Goal: Task Accomplishment & Management: Manage account settings

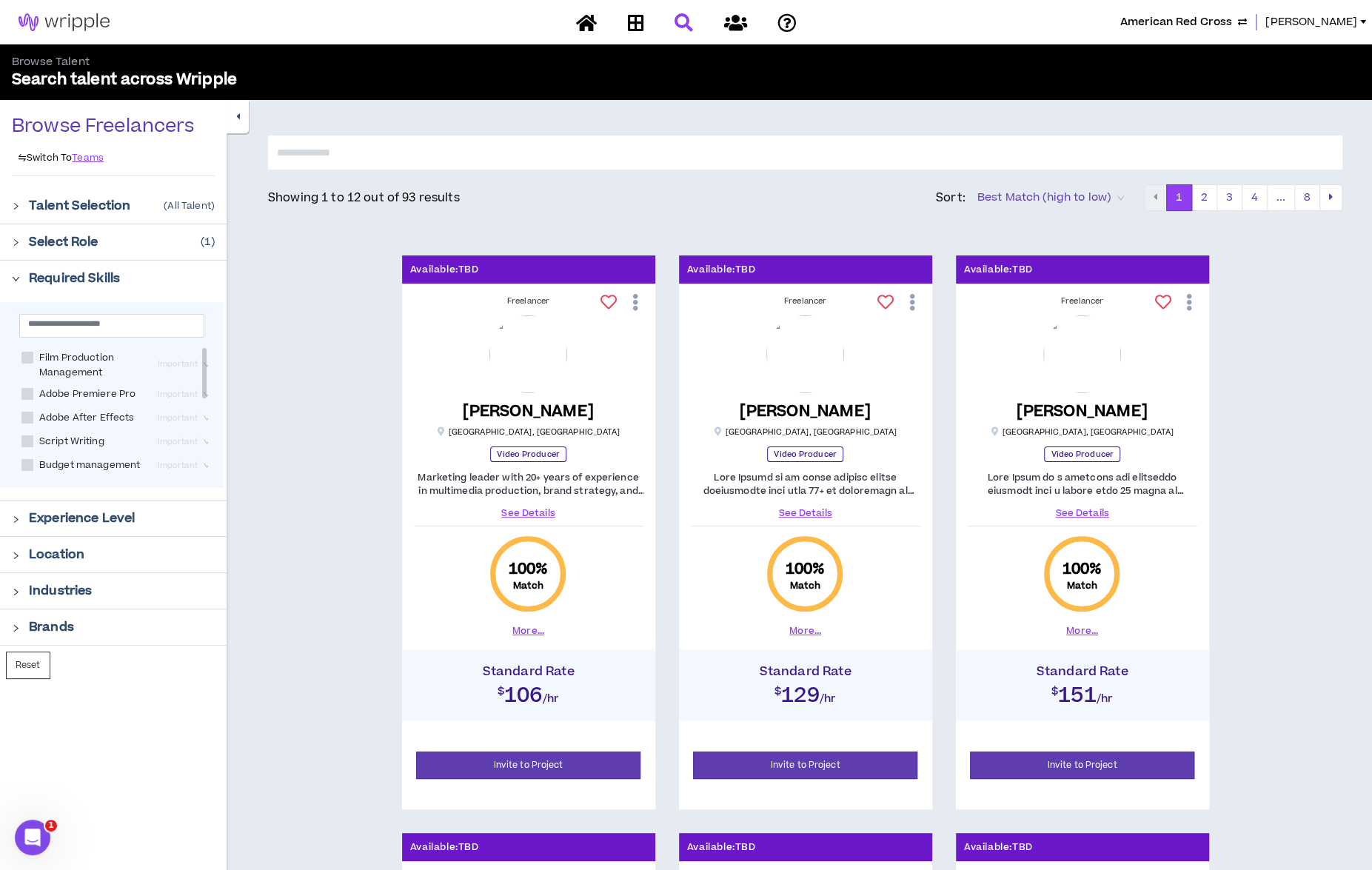
click at [21, 276] on div at bounding box center [20, 278] width 17 height 16
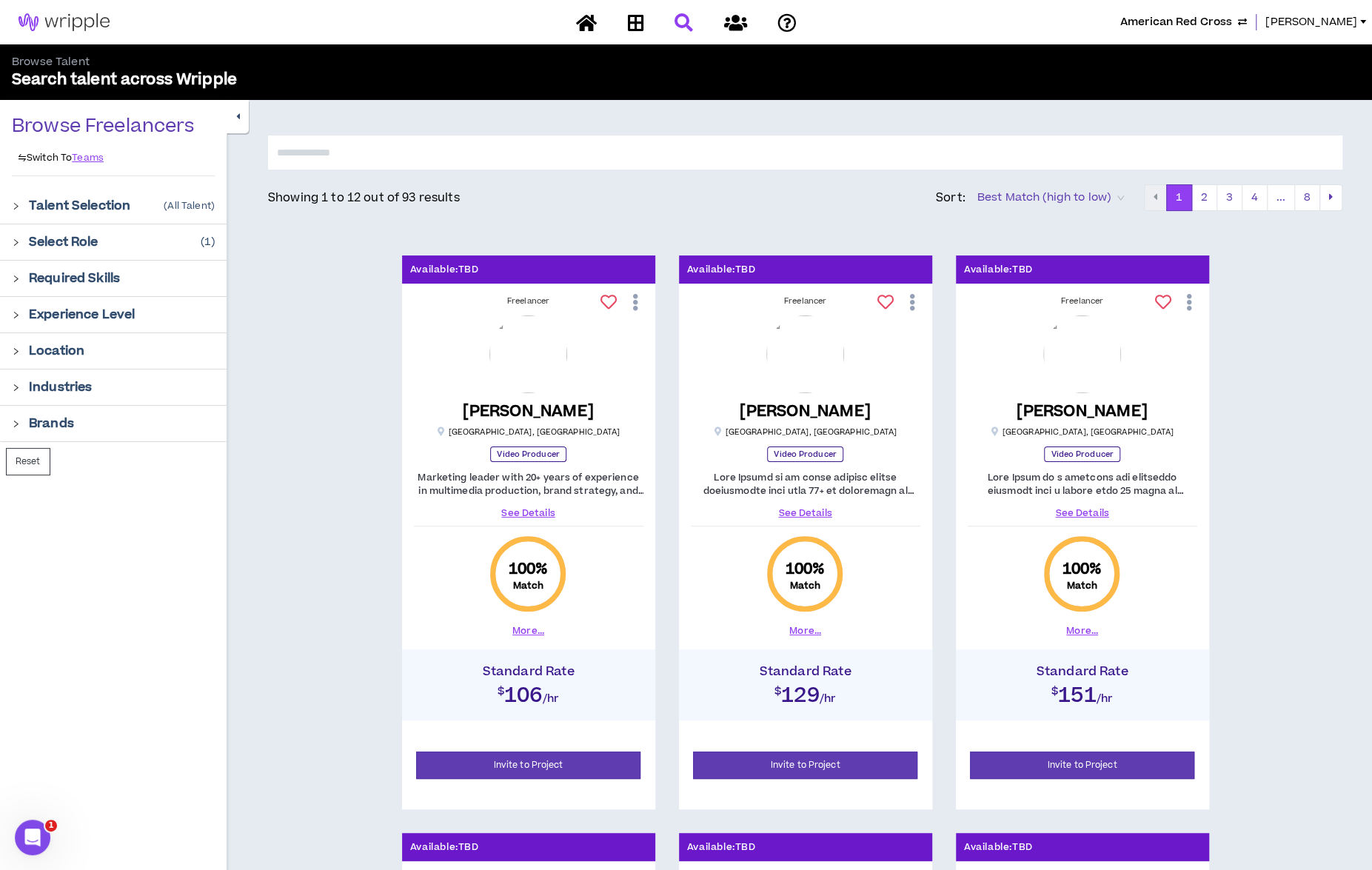
click at [16, 242] on icon "right" at bounding box center [15, 242] width 8 height 8
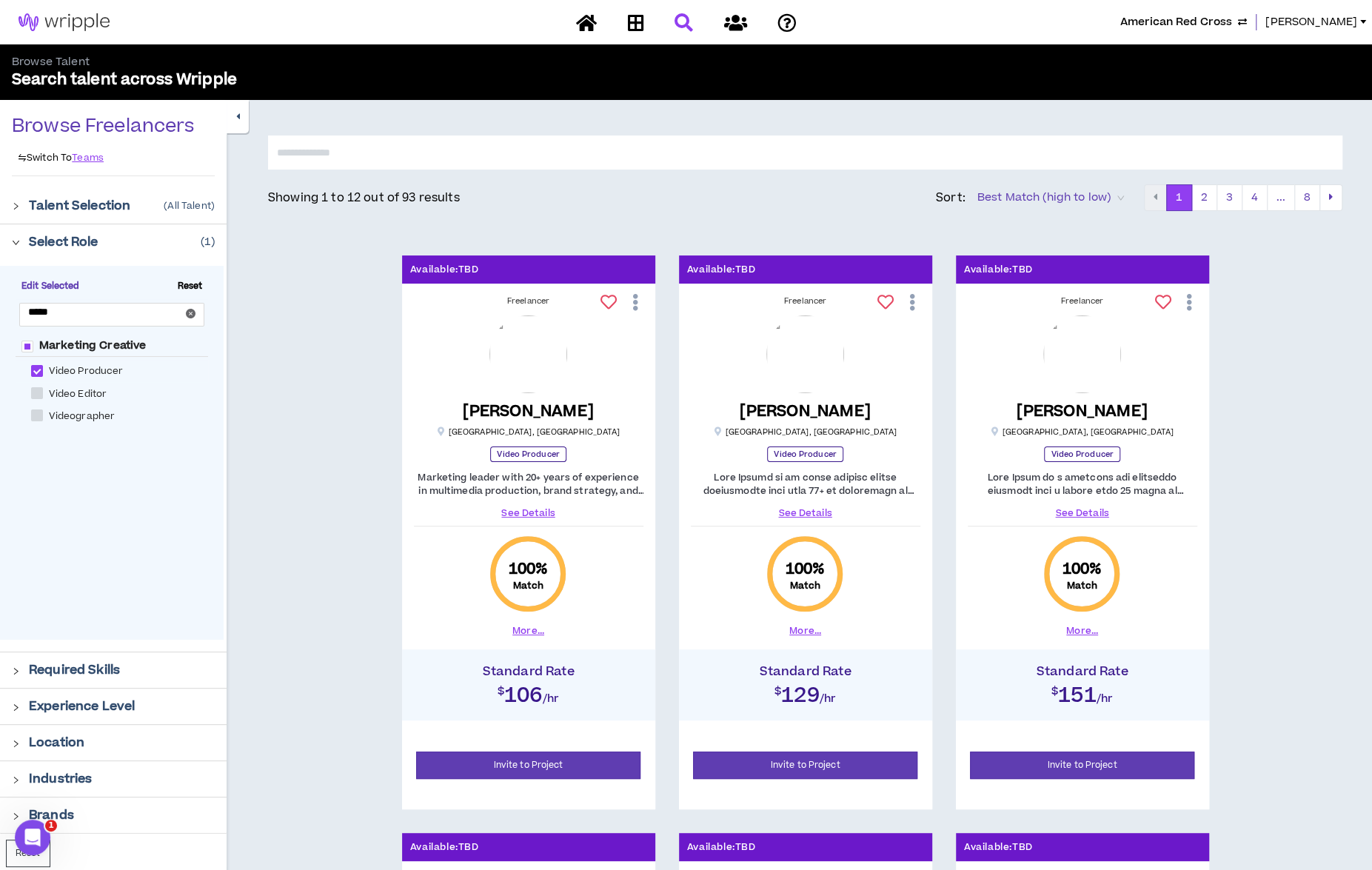
click at [40, 395] on span at bounding box center [37, 393] width 12 height 12
checkbox Editor "****"
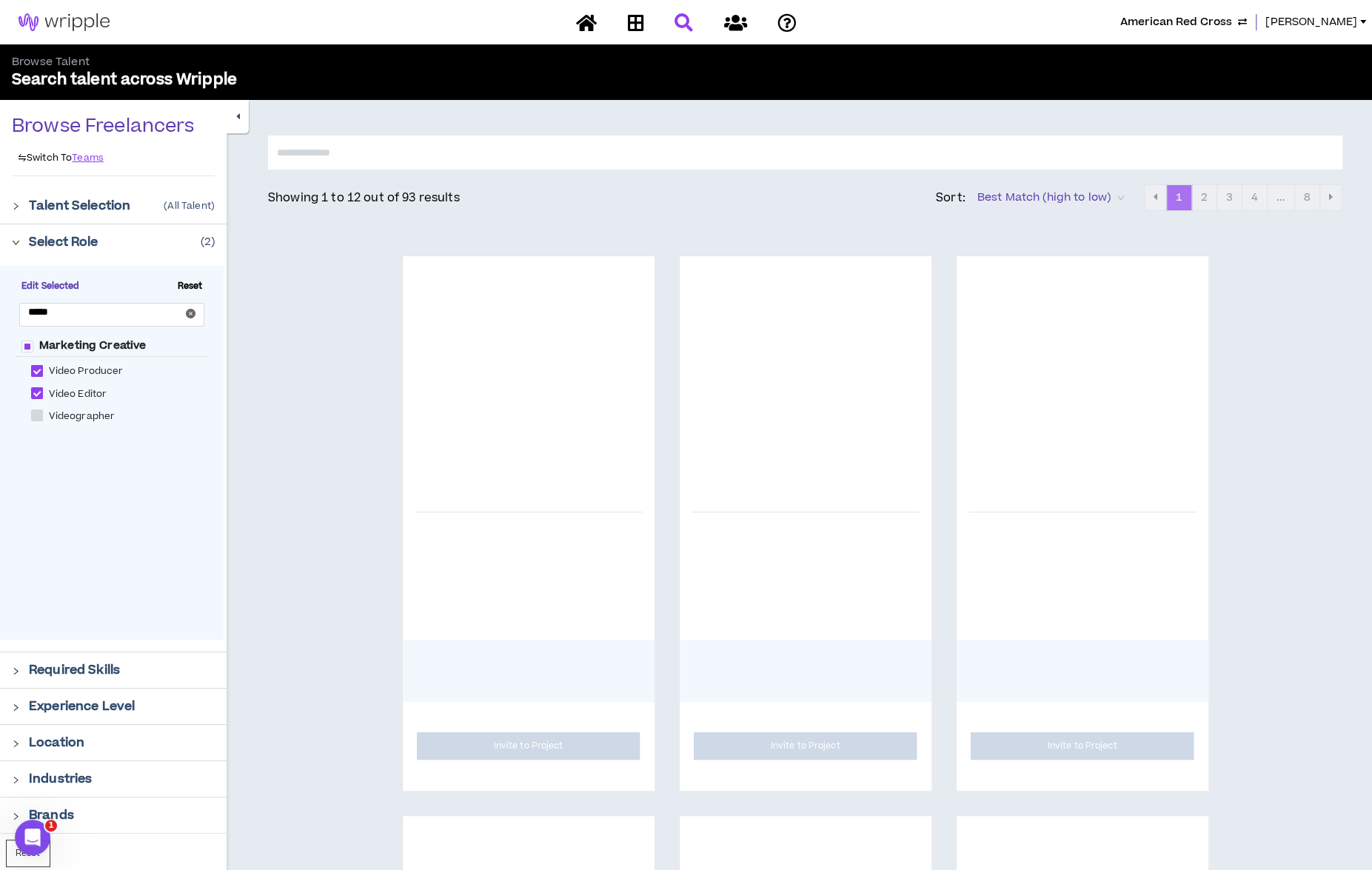
click at [37, 373] on span at bounding box center [37, 371] width 12 height 12
checkbox Producer "*****"
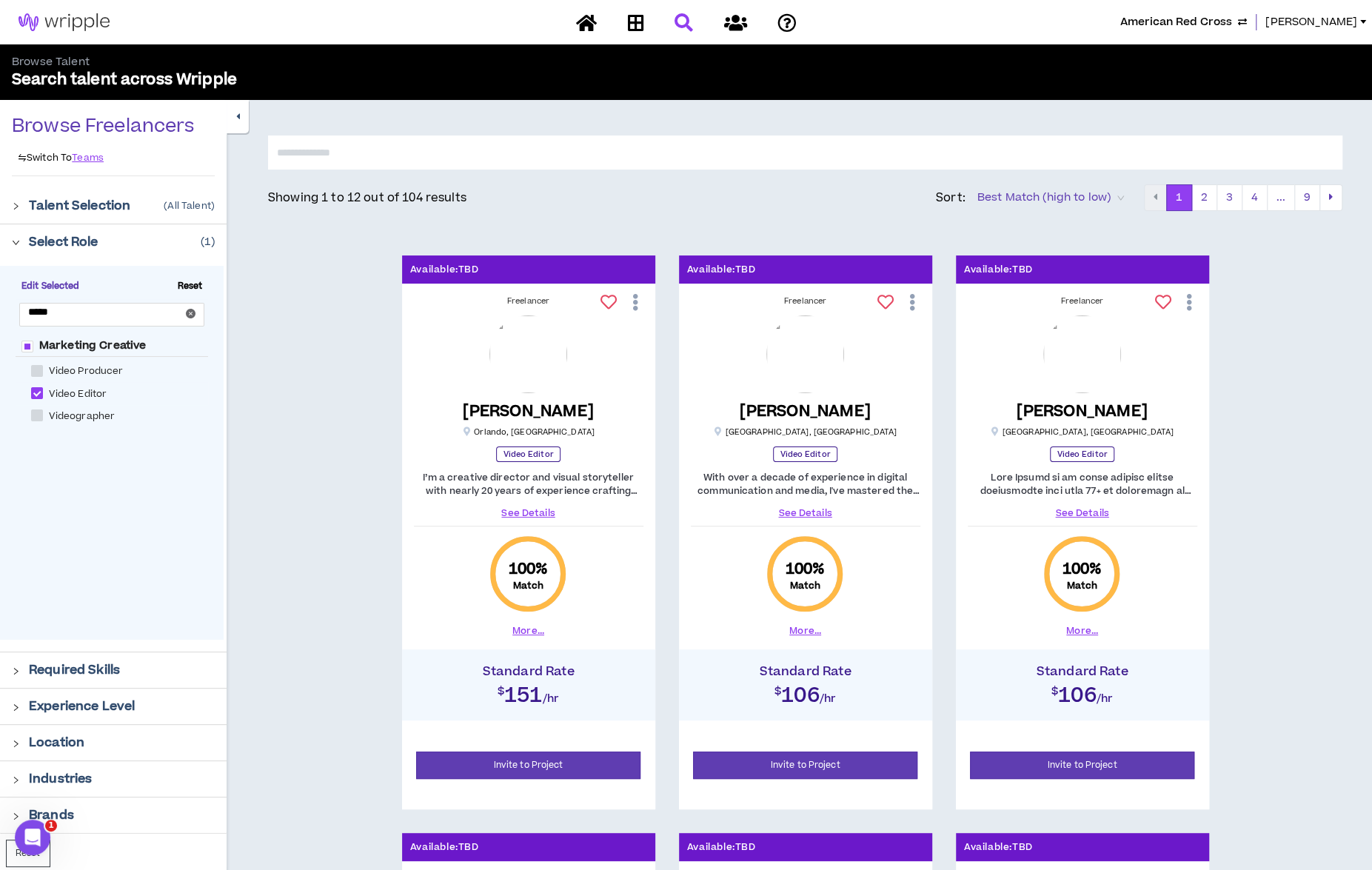
click at [19, 238] on icon "right" at bounding box center [15, 242] width 8 height 8
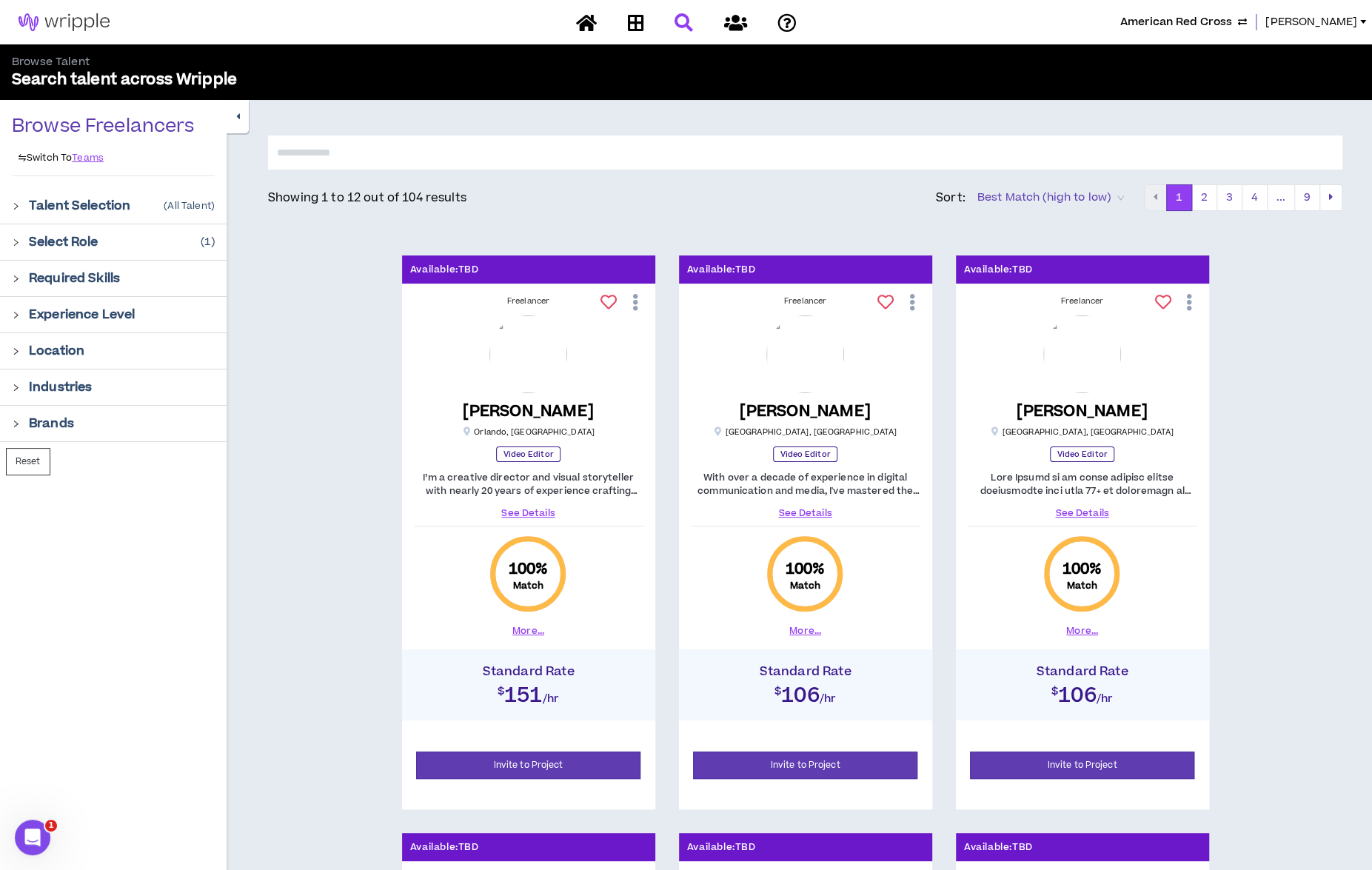
click at [14, 276] on icon "right" at bounding box center [15, 278] width 8 height 8
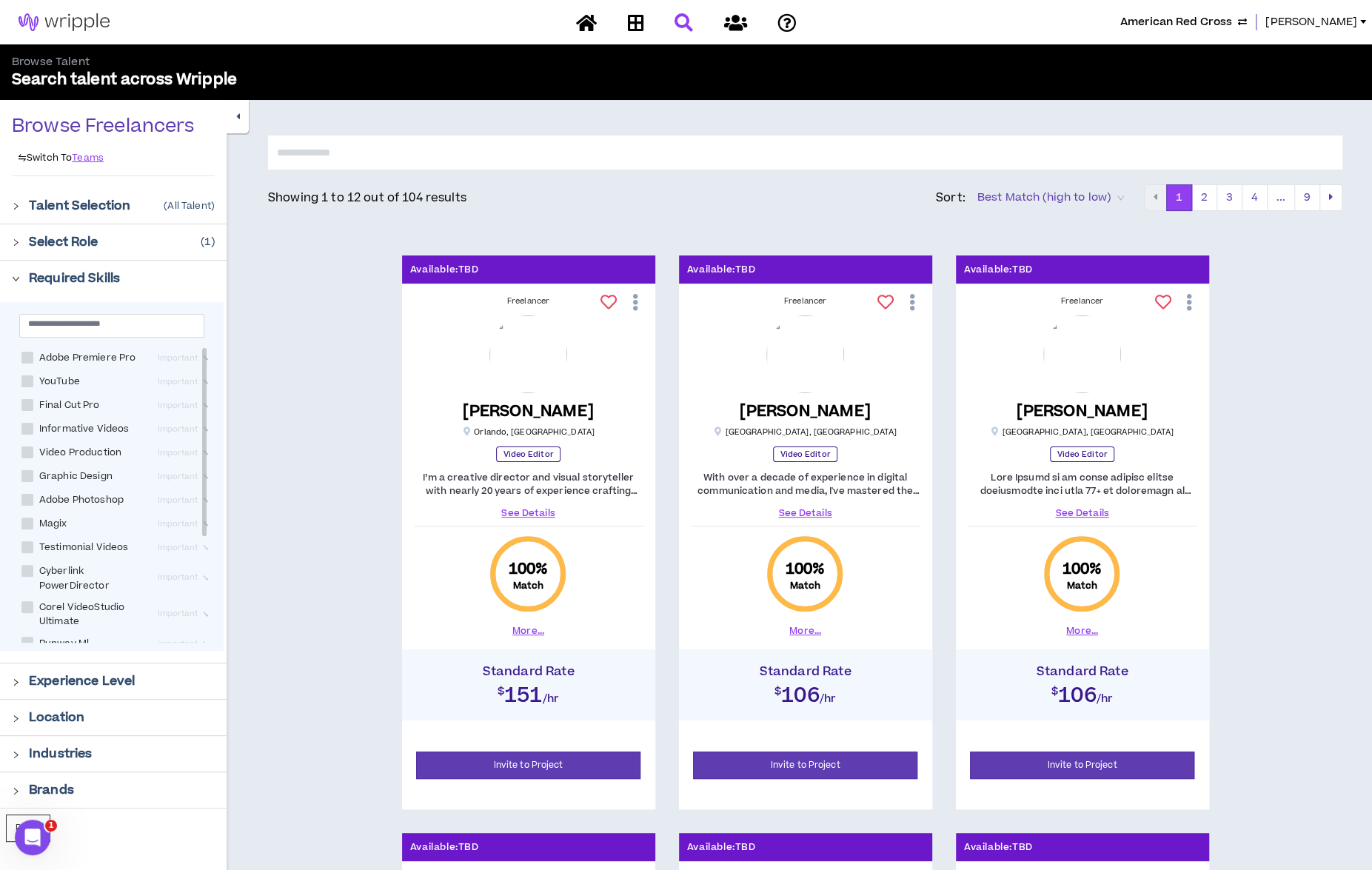
click at [33, 357] on span at bounding box center [27, 357] width 12 height 12
checkbox Pro "****"
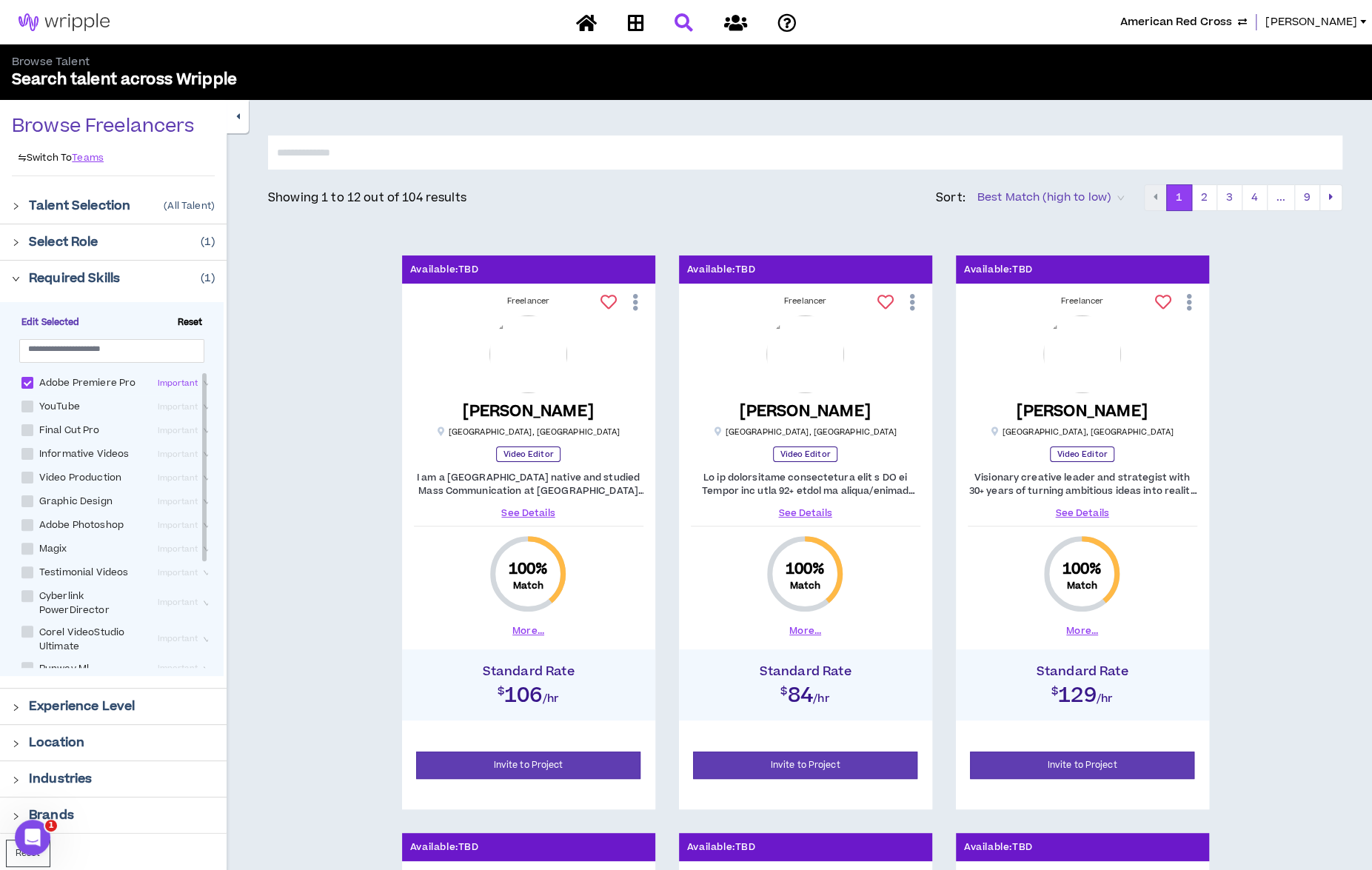
click at [169, 383] on span "Important" at bounding box center [185, 383] width 56 height 16
click at [168, 449] on div "Very Important" at bounding box center [160, 455] width 75 height 16
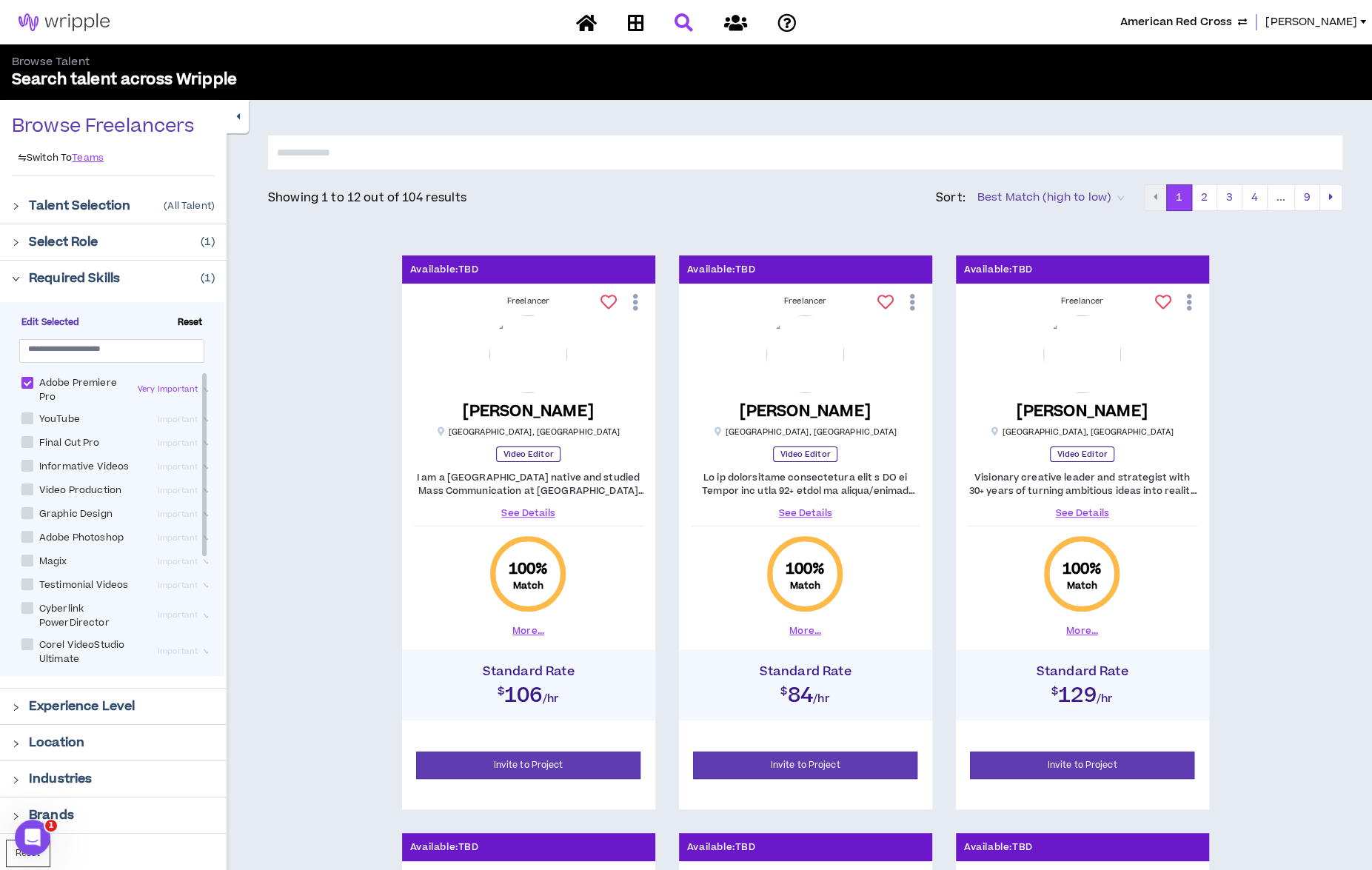
click at [1164, 199] on button "4" at bounding box center [1254, 198] width 26 height 27
click at [1071, 630] on button "More..." at bounding box center [1082, 631] width 32 height 13
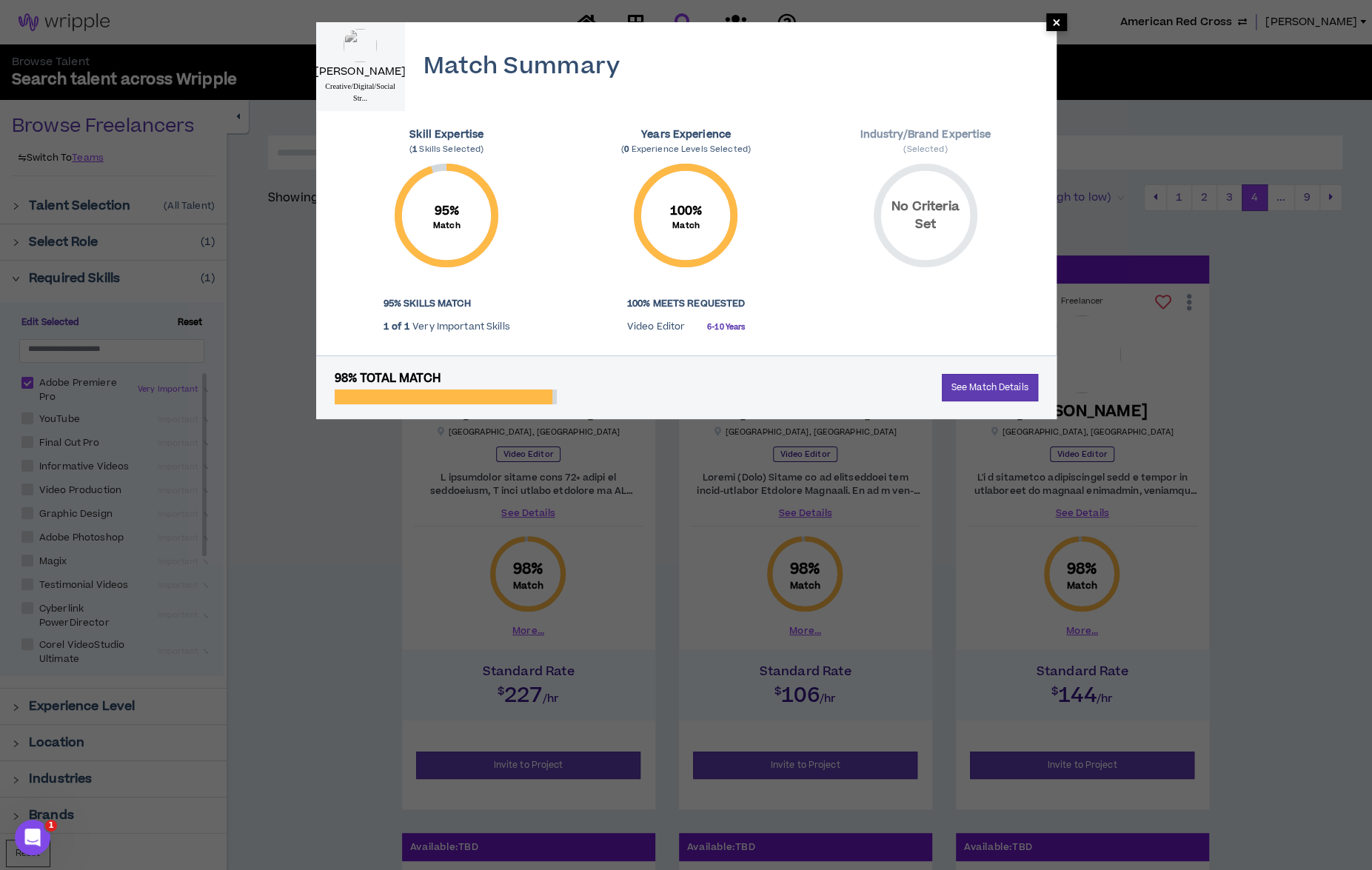
click at [1050, 21] on span "×" at bounding box center [1057, 22] width 21 height 17
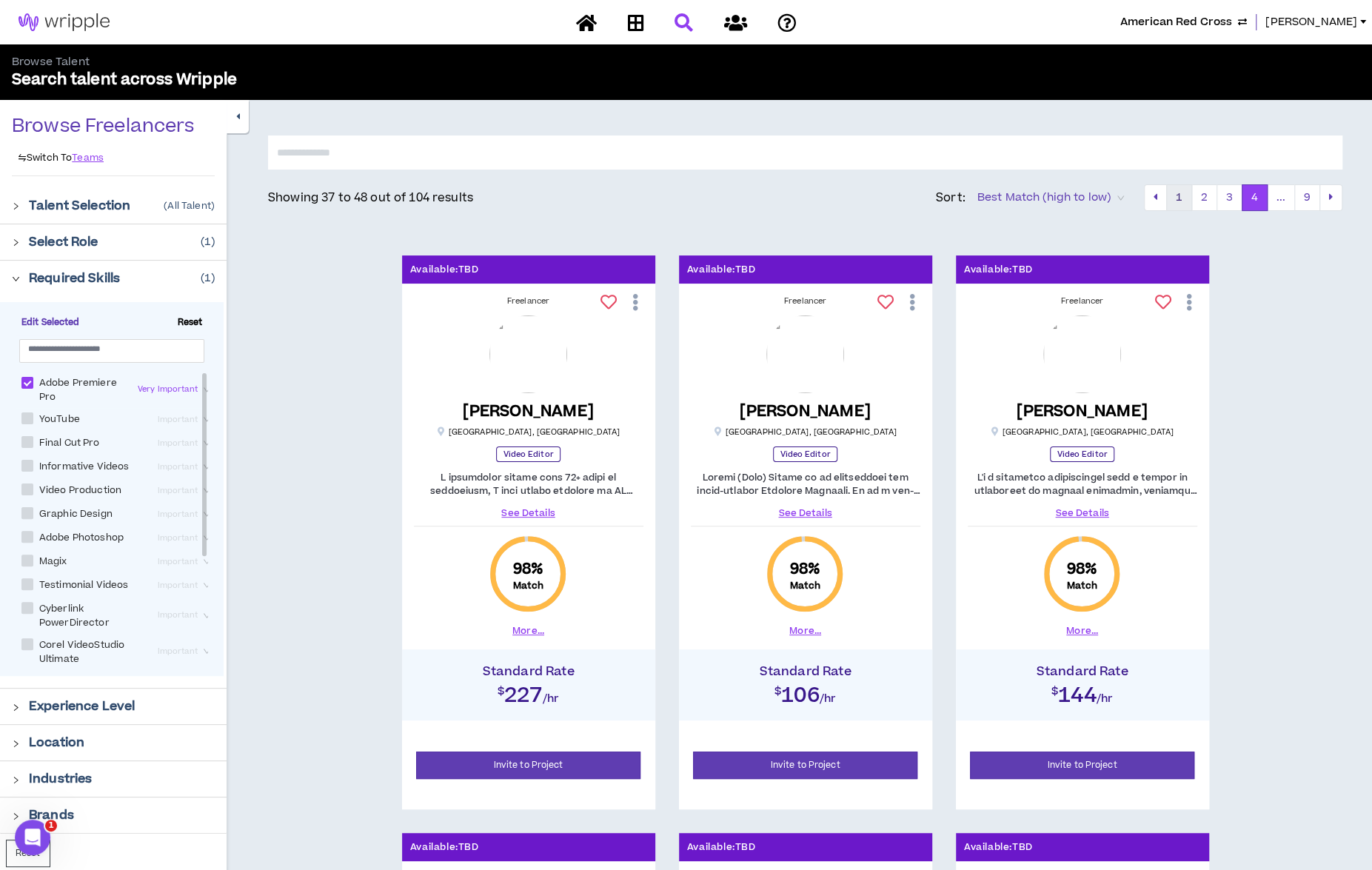
click at [1164, 196] on button "1" at bounding box center [1179, 198] width 26 height 27
click at [585, 18] on icon at bounding box center [587, 22] width 21 height 18
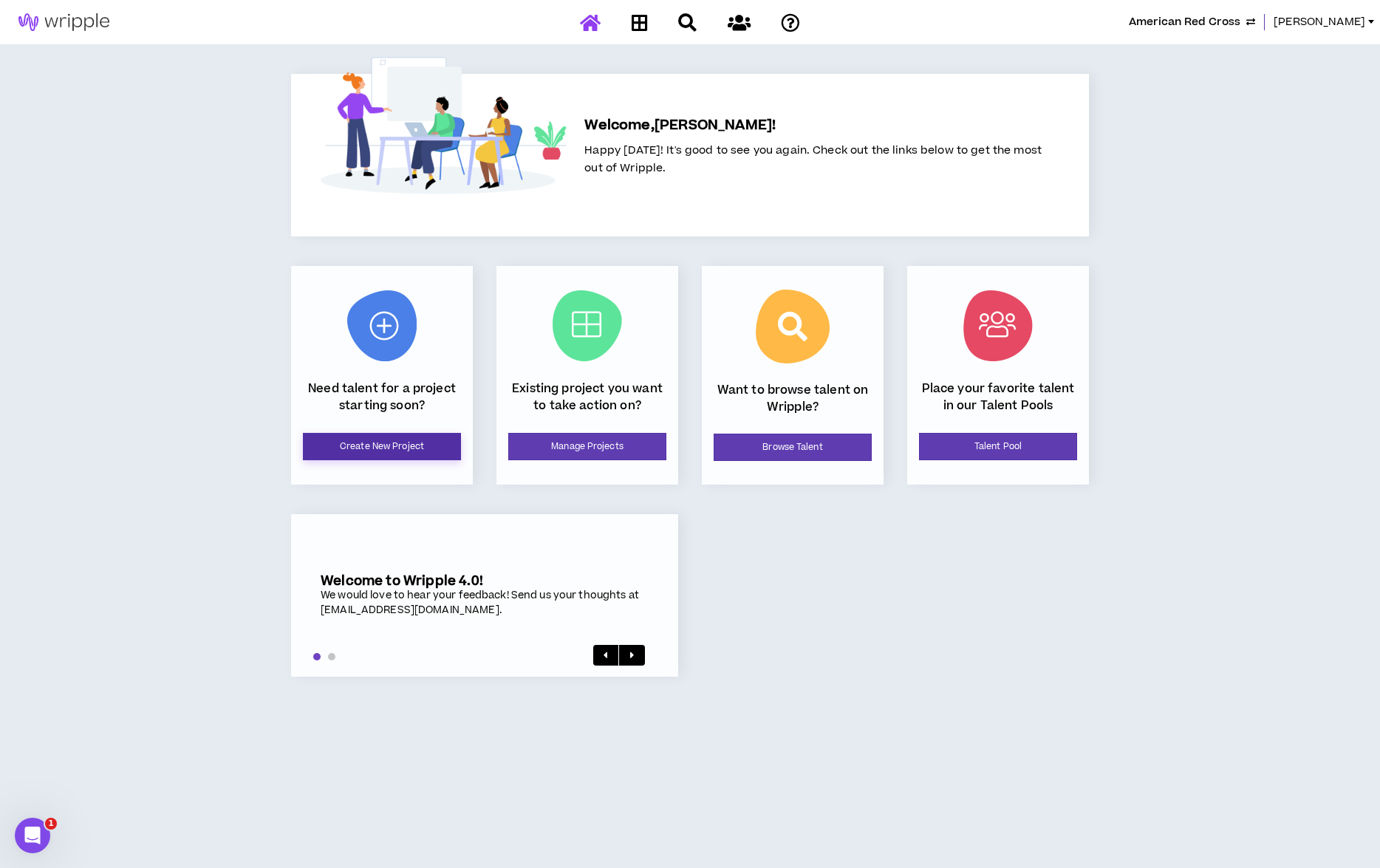
click at [404, 452] on link "Create New Project" at bounding box center [381, 446] width 158 height 28
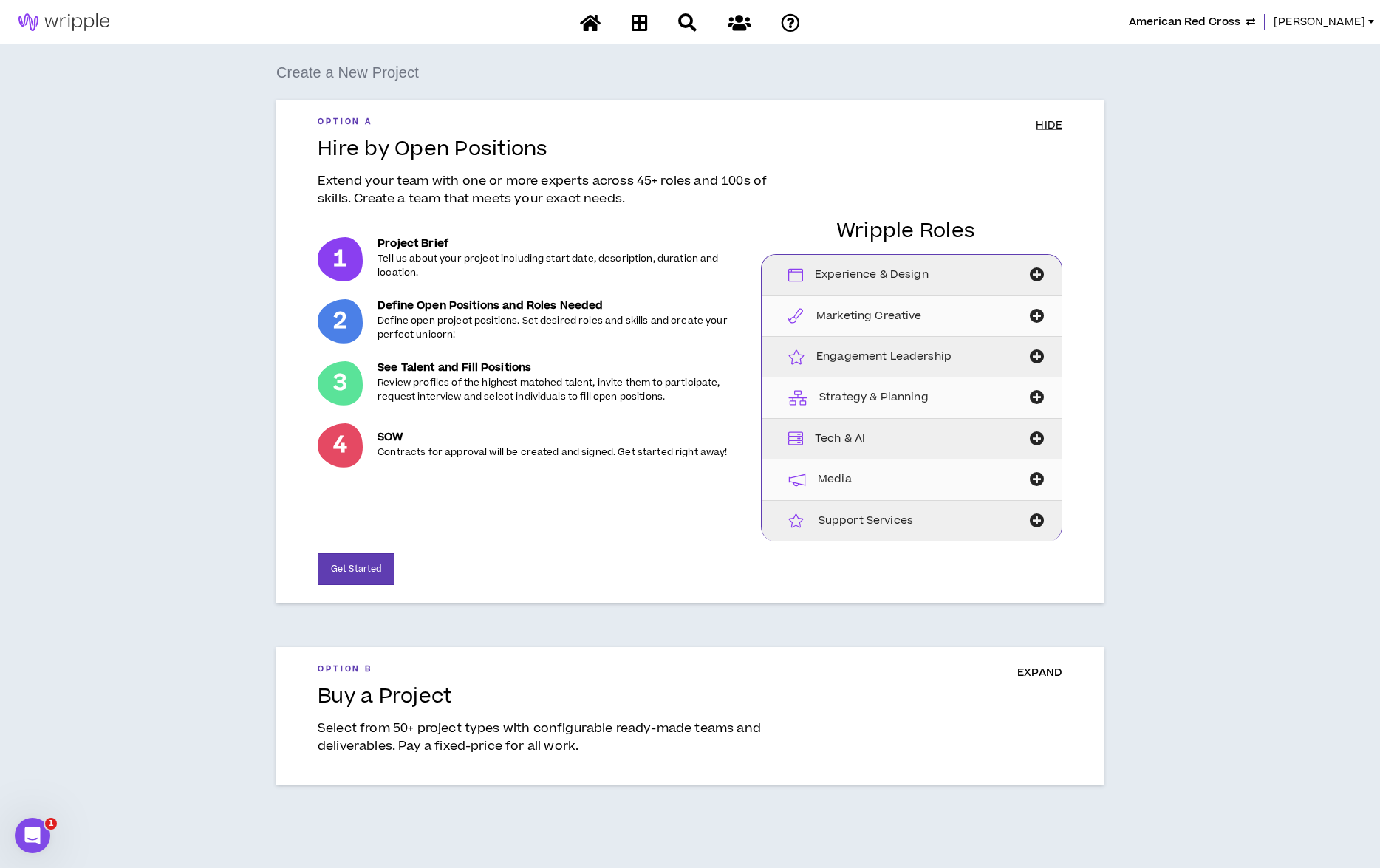
click at [1041, 669] on span "EXPAND" at bounding box center [1039, 673] width 45 height 15
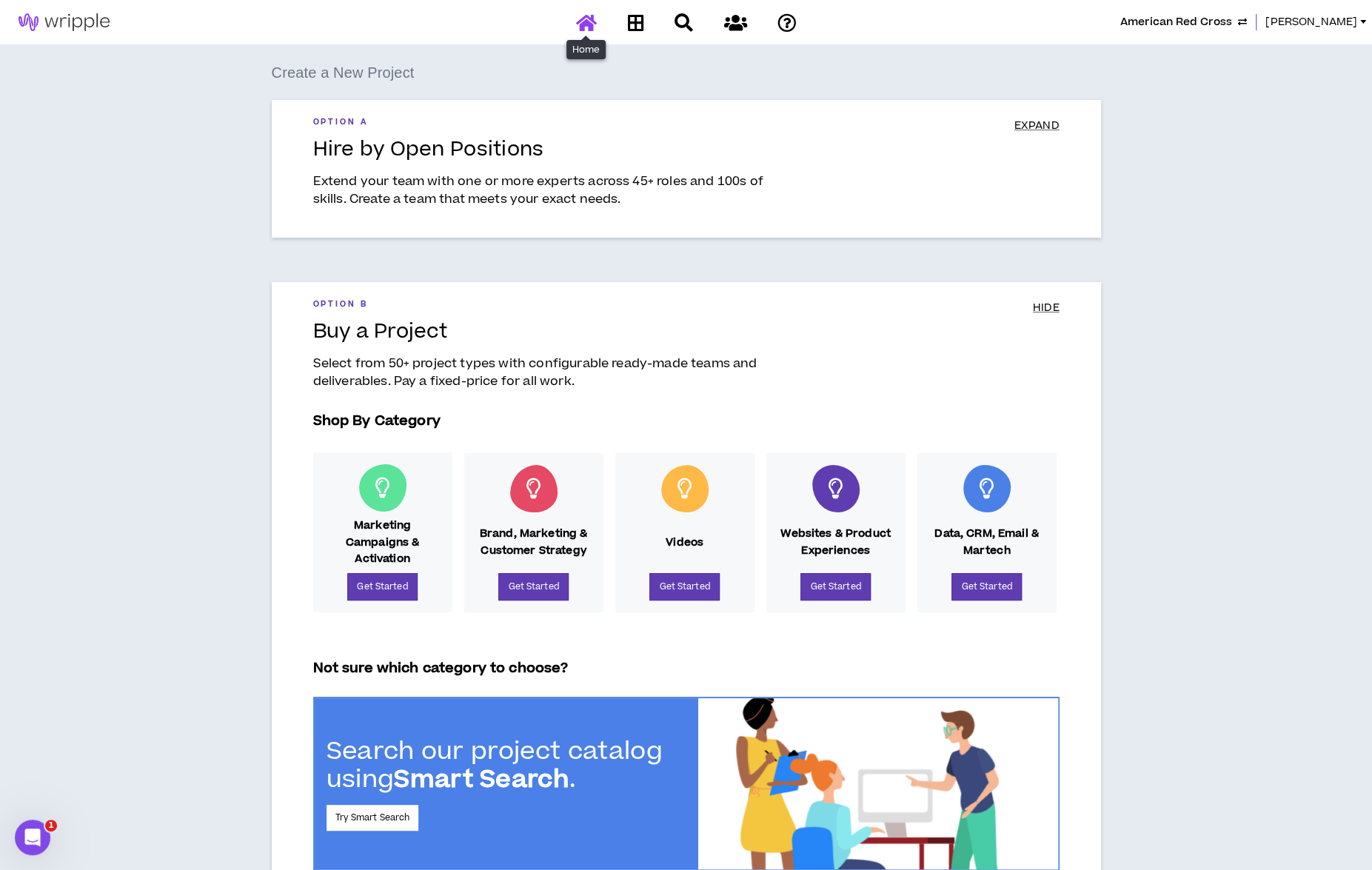
click at [584, 20] on icon at bounding box center [587, 22] width 21 height 18
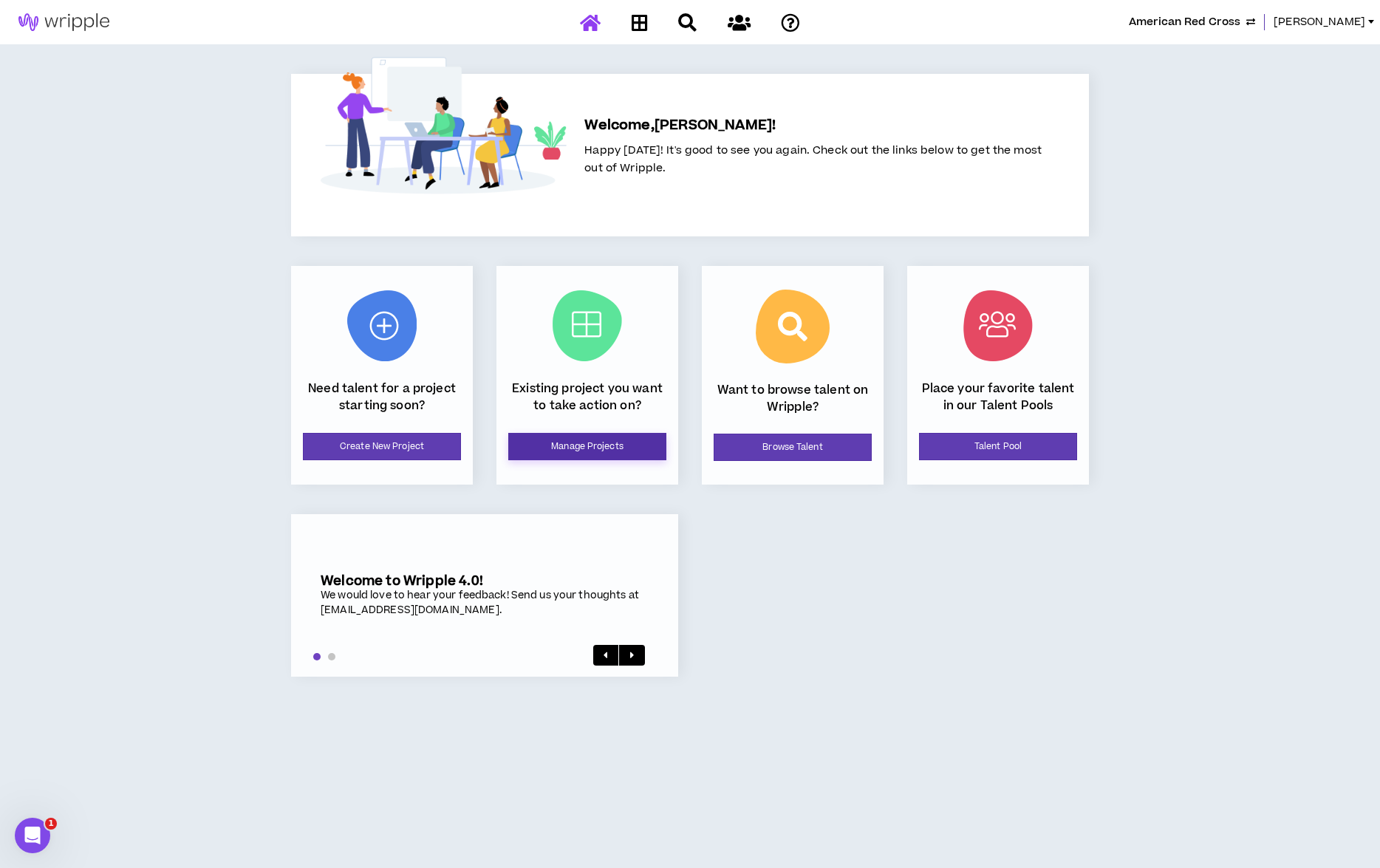
click at [561, 440] on link "Manage Projects" at bounding box center [586, 446] width 158 height 28
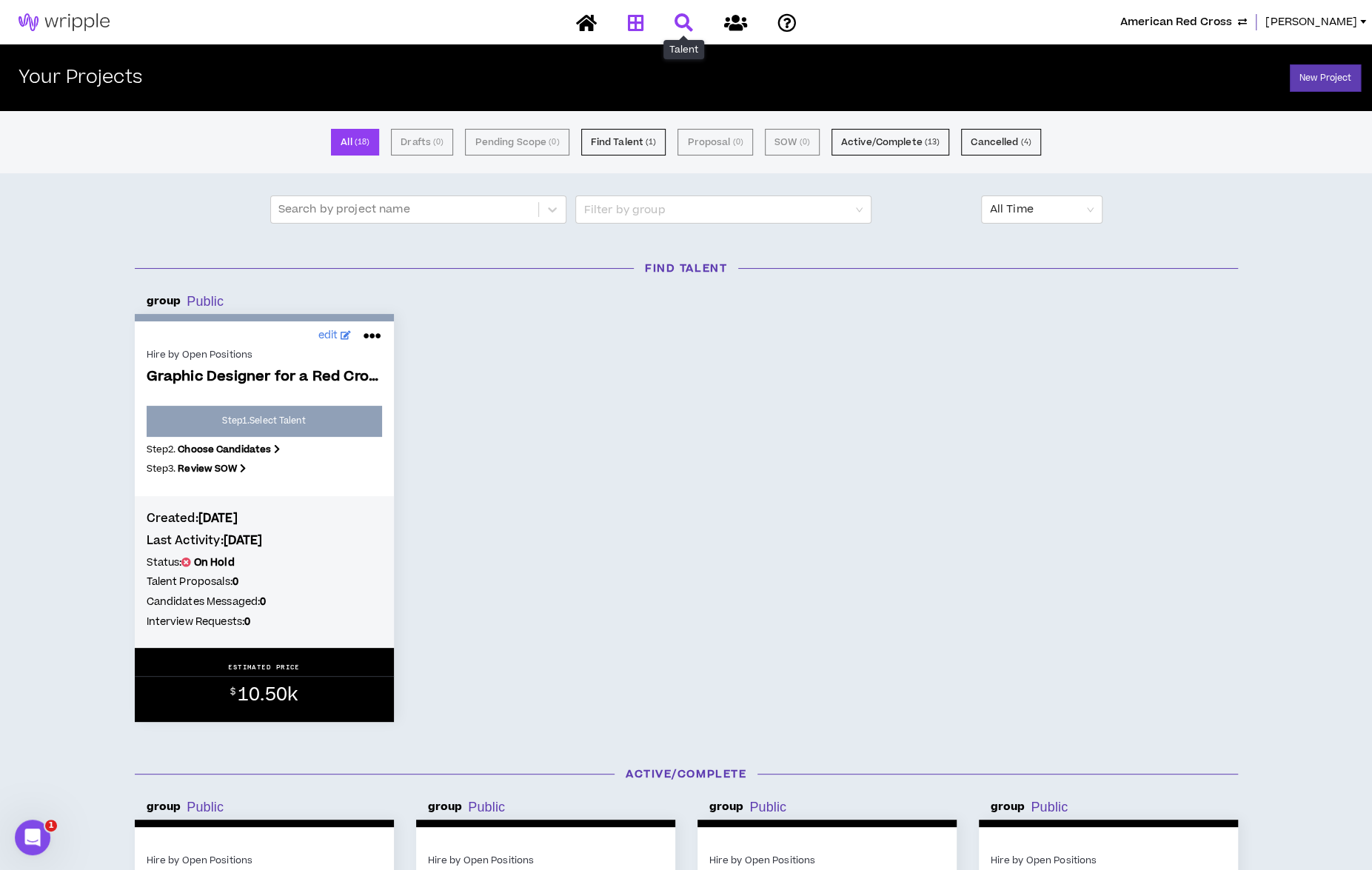
click at [687, 17] on icon at bounding box center [683, 22] width 18 height 18
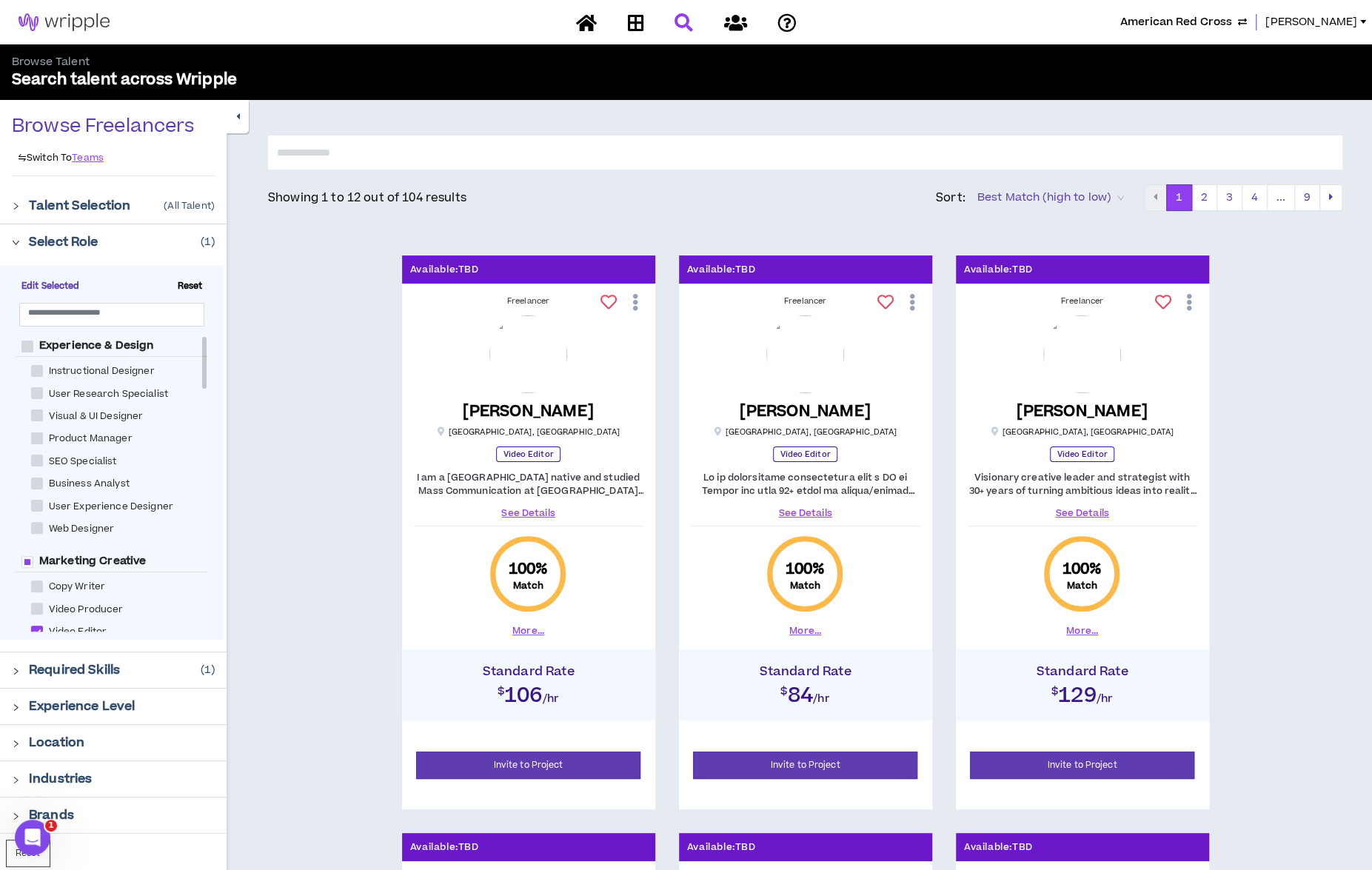
click at [19, 242] on icon "right" at bounding box center [15, 242] width 8 height 8
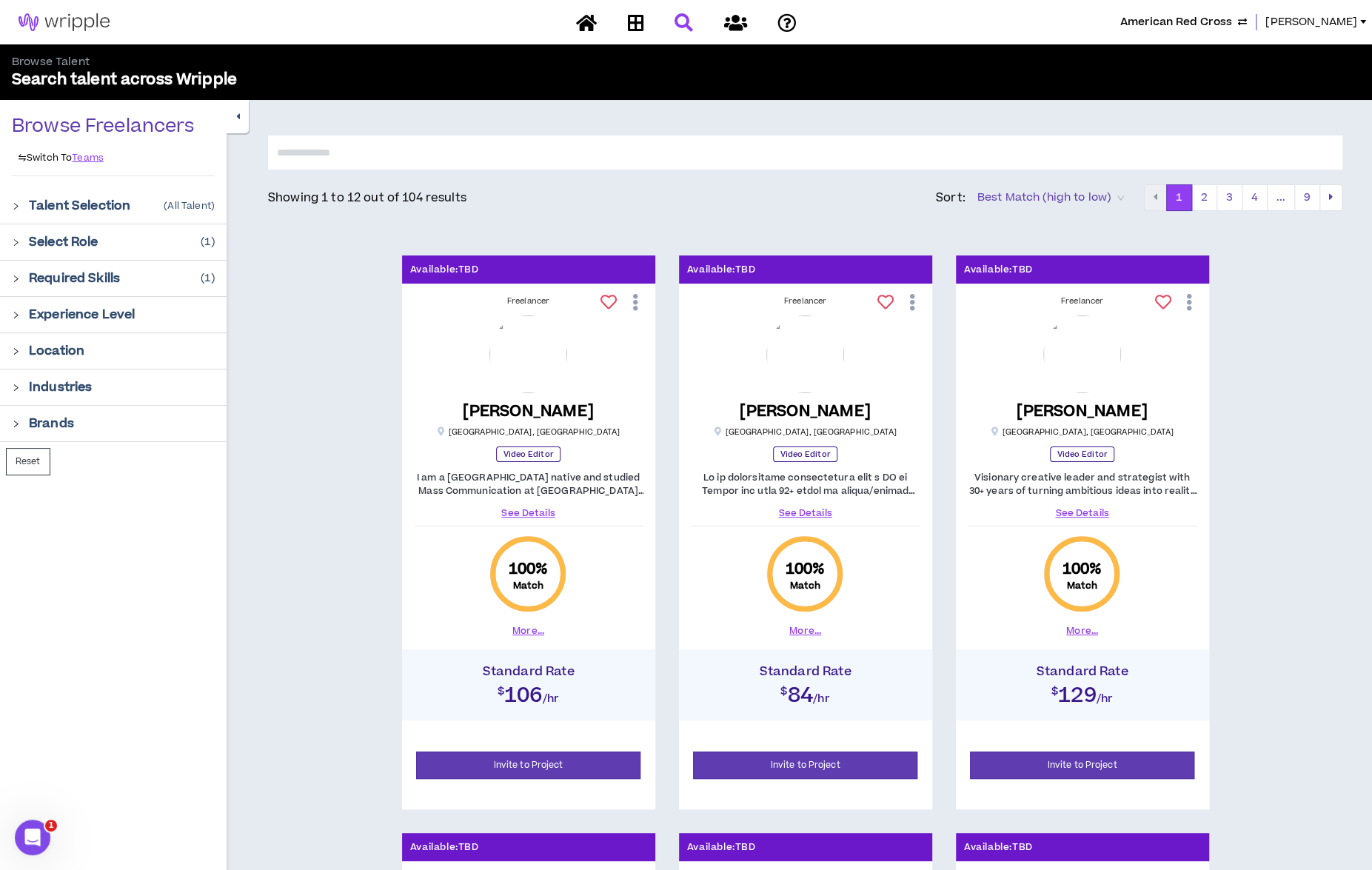
click at [14, 241] on icon "right" at bounding box center [15, 242] width 8 height 8
